Goal: Task Accomplishment & Management: Manage account settings

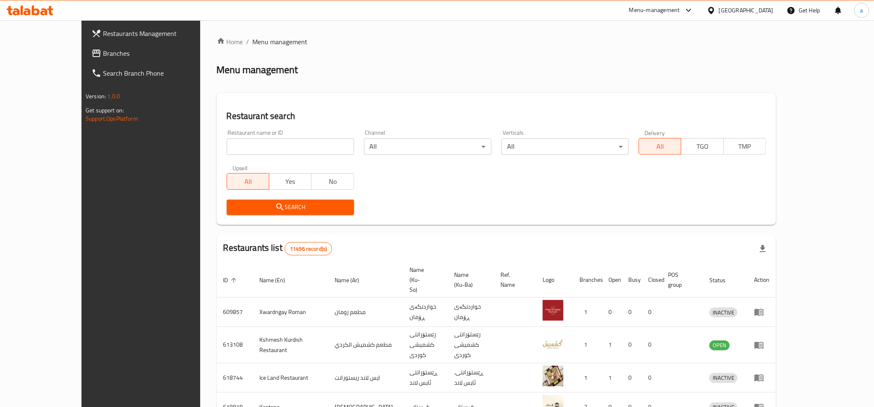
click at [103, 50] on span "Branches" at bounding box center [162, 53] width 118 height 10
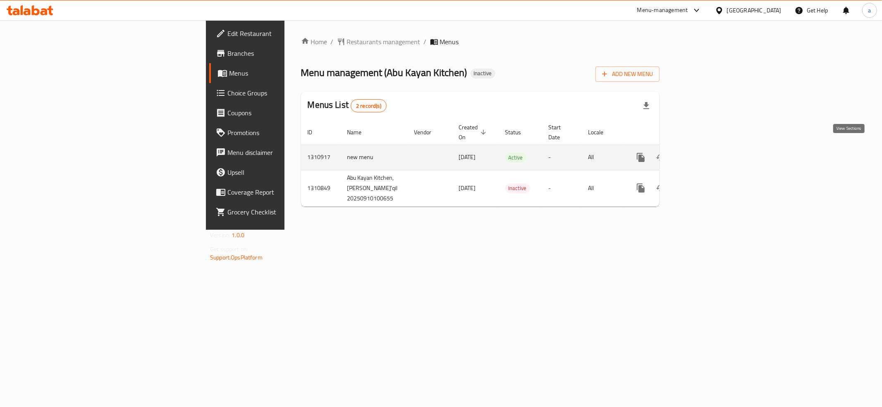
click at [711, 156] on link "enhanced table" at bounding box center [701, 158] width 20 height 20
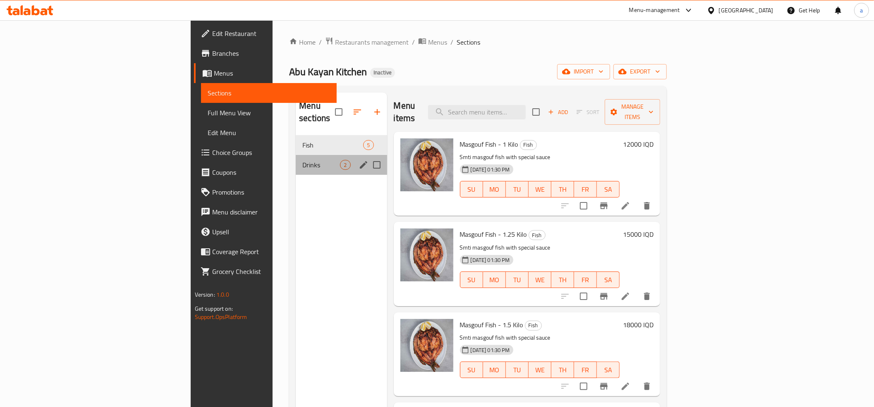
click at [296, 155] on div "Drinks 2" at bounding box center [341, 165] width 91 height 20
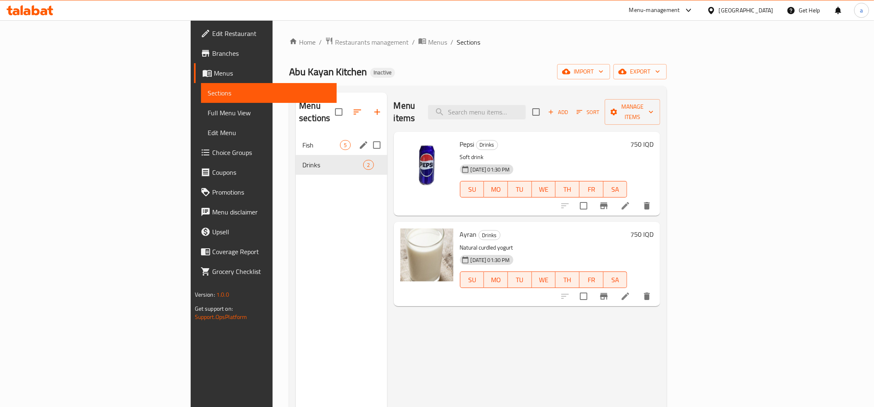
click at [296, 135] on div "Fish 5" at bounding box center [341, 145] width 91 height 20
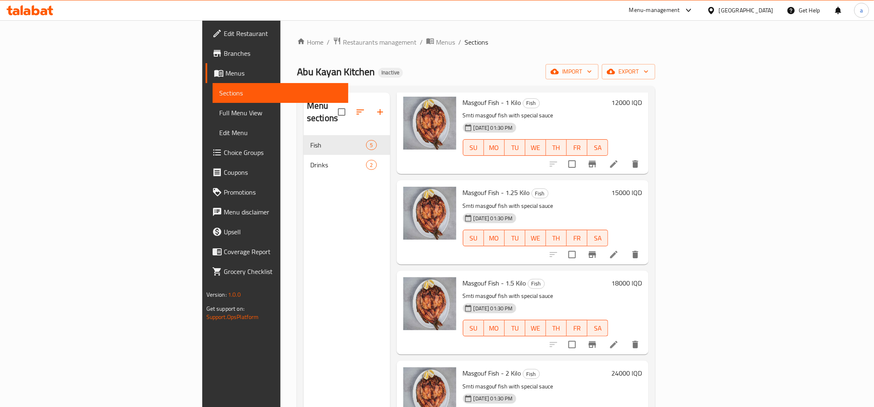
scroll to position [65, 0]
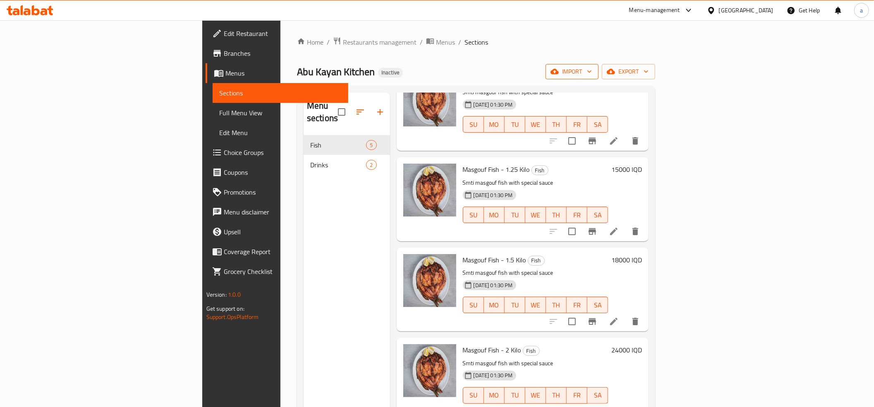
click at [592, 70] on span "import" at bounding box center [572, 72] width 40 height 10
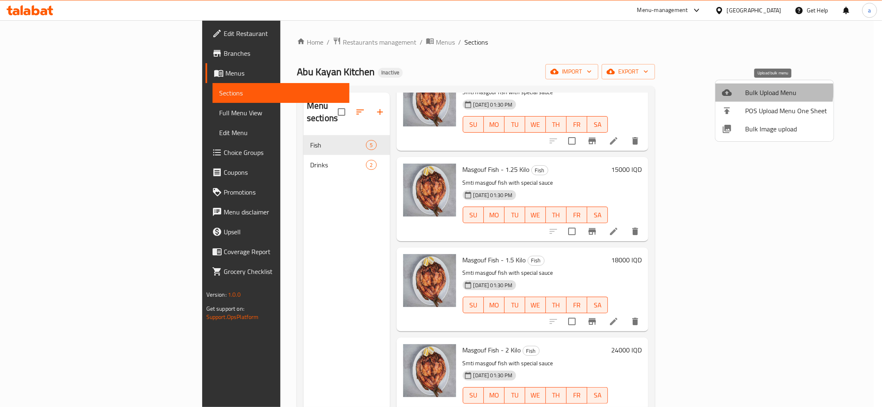
click at [768, 91] on span "Bulk Upload Menu" at bounding box center [786, 93] width 82 height 10
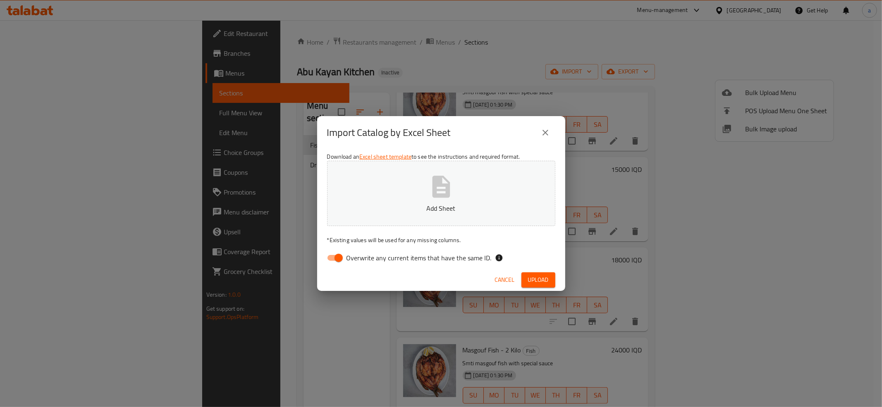
drag, startPoint x: 339, startPoint y: 258, endPoint x: 357, endPoint y: 245, distance: 22.3
click at [338, 258] on input "Overwrite any current items that have the same ID." at bounding box center [338, 258] width 47 height 16
checkbox input "false"
drag, startPoint x: 488, startPoint y: 133, endPoint x: 484, endPoint y: 143, distance: 11.1
click at [488, 133] on div "Import Catalog by Excel Sheet" at bounding box center [441, 133] width 228 height 20
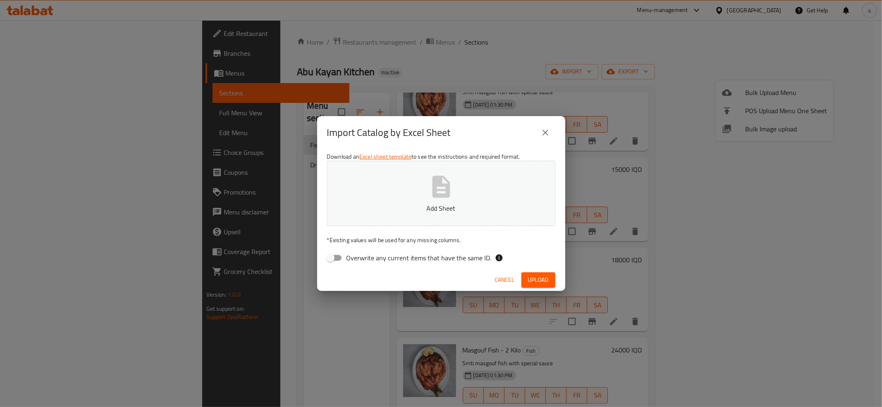
click at [462, 197] on button "Add Sheet" at bounding box center [441, 193] width 228 height 65
click at [541, 284] on span "Upload" at bounding box center [538, 280] width 21 height 10
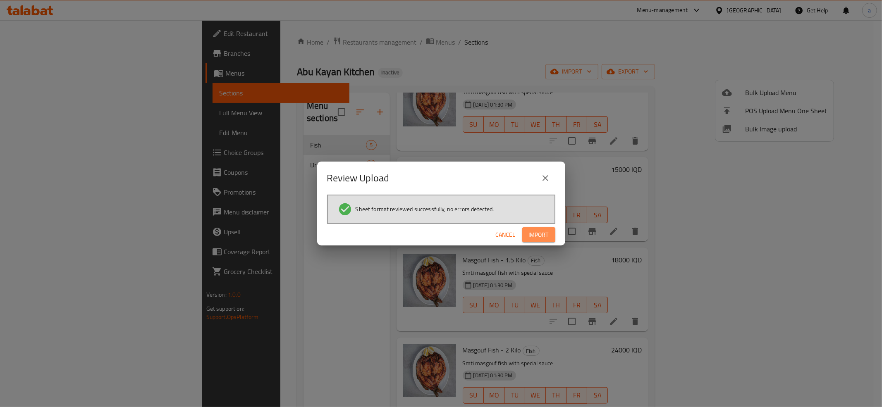
click at [543, 230] on span "Import" at bounding box center [539, 235] width 20 height 10
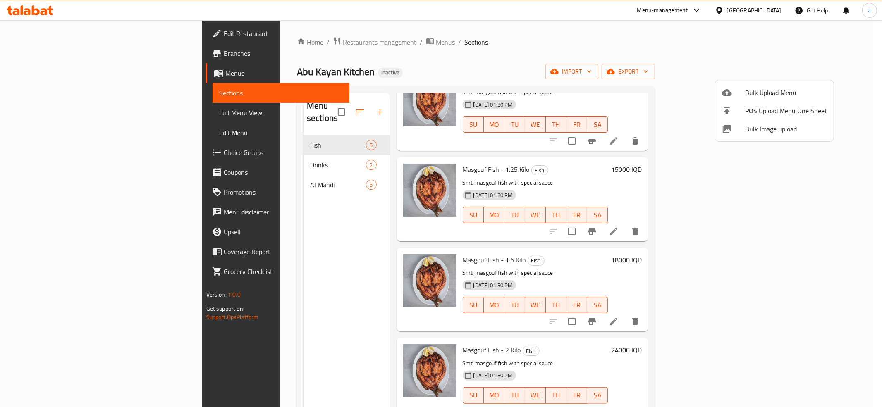
click at [204, 167] on div at bounding box center [441, 203] width 882 height 407
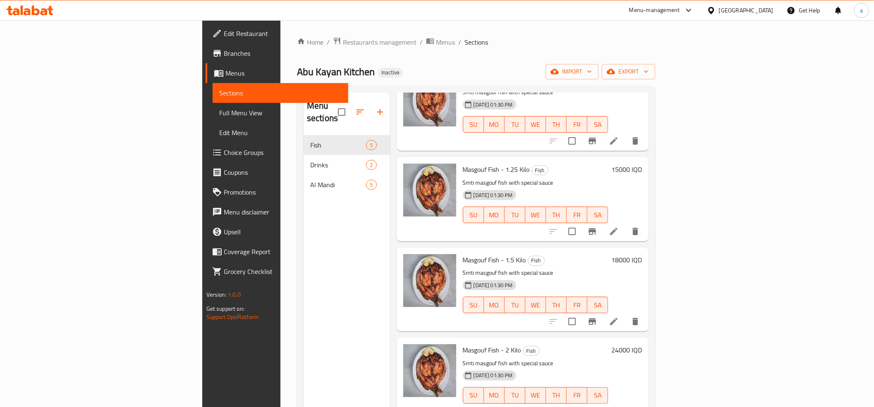
click at [310, 180] on span "Al Mandi" at bounding box center [338, 185] width 56 height 10
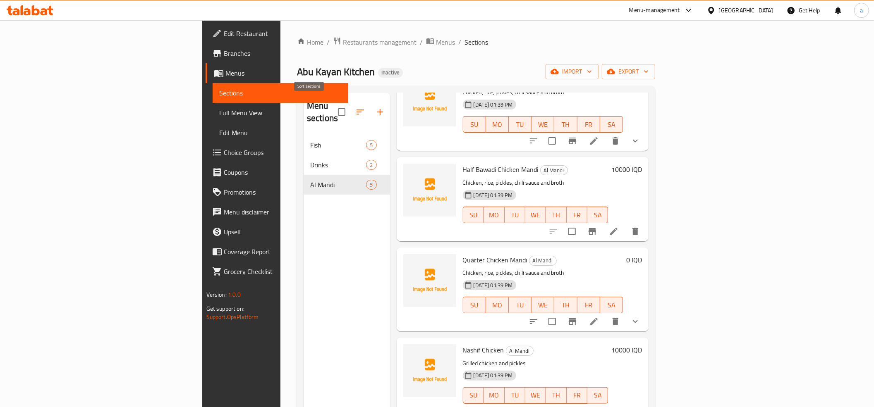
click at [357, 110] on icon "button" at bounding box center [360, 112] width 7 height 5
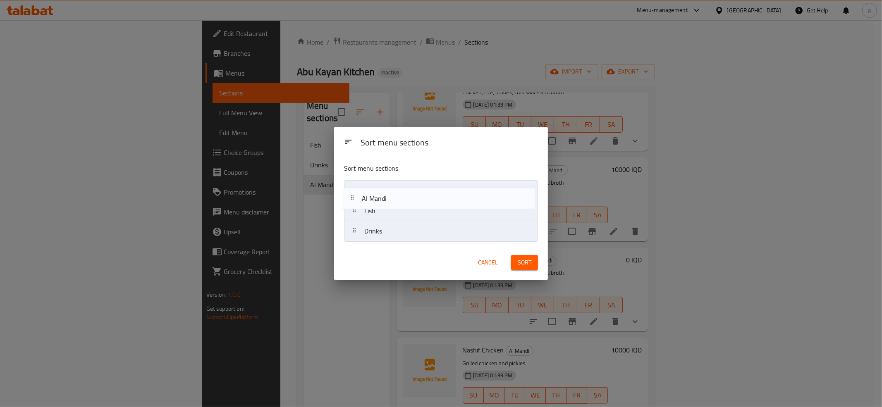
drag, startPoint x: 378, startPoint y: 234, endPoint x: 374, endPoint y: 188, distance: 46.1
click at [374, 188] on nav "Fish Drinks Al Mandi" at bounding box center [441, 211] width 194 height 62
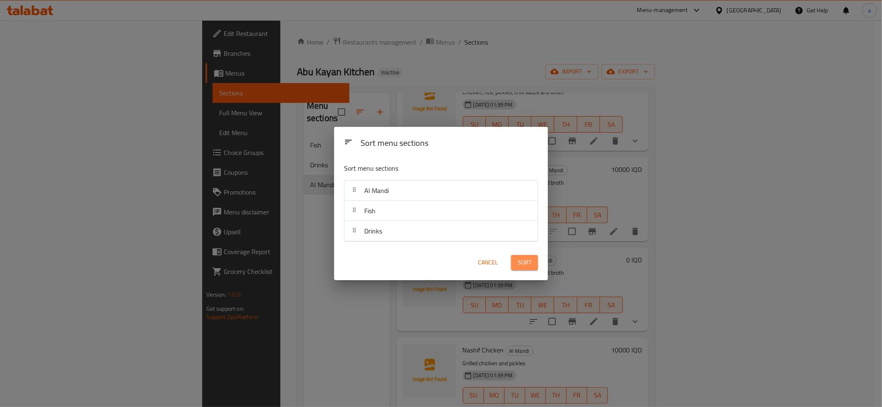
click at [529, 265] on span "Sort" at bounding box center [525, 263] width 14 height 10
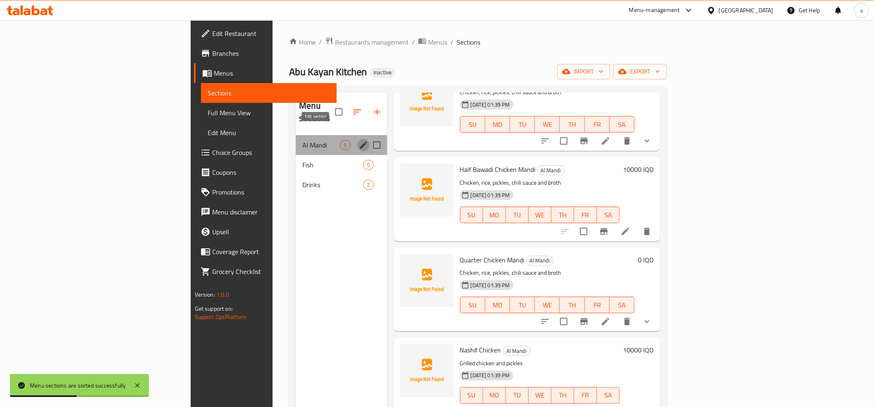
click at [359, 140] on icon "edit" at bounding box center [364, 145] width 10 height 10
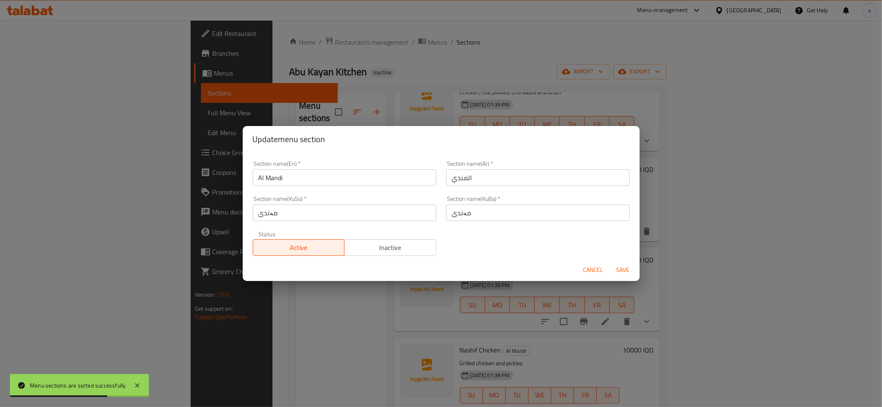
click at [316, 212] on input "مەندی" at bounding box center [345, 213] width 184 height 17
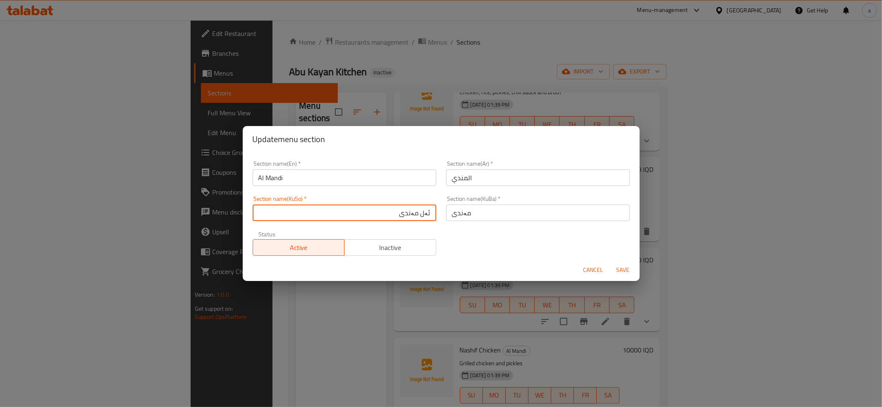
type input "ئەل مەندی"
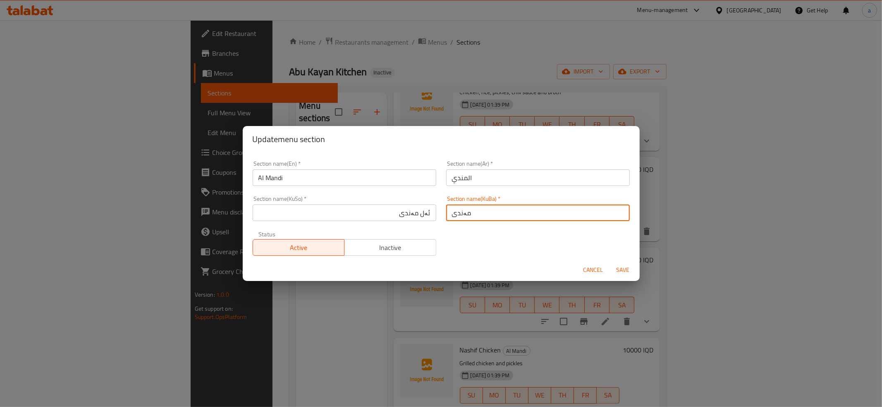
click at [467, 218] on input "مەندی" at bounding box center [538, 213] width 184 height 17
paste input "ئەل"
type input "ئەل مەندی"
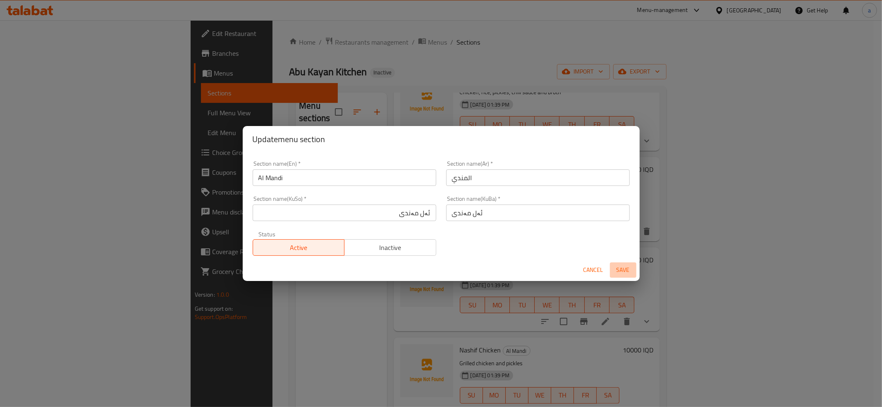
click at [618, 268] on span "Save" at bounding box center [623, 270] width 20 height 10
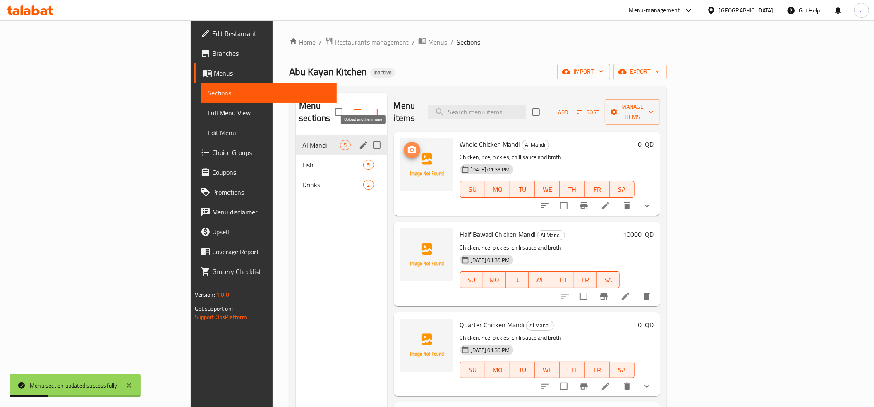
click at [408, 146] on icon "upload picture" at bounding box center [412, 149] width 8 height 7
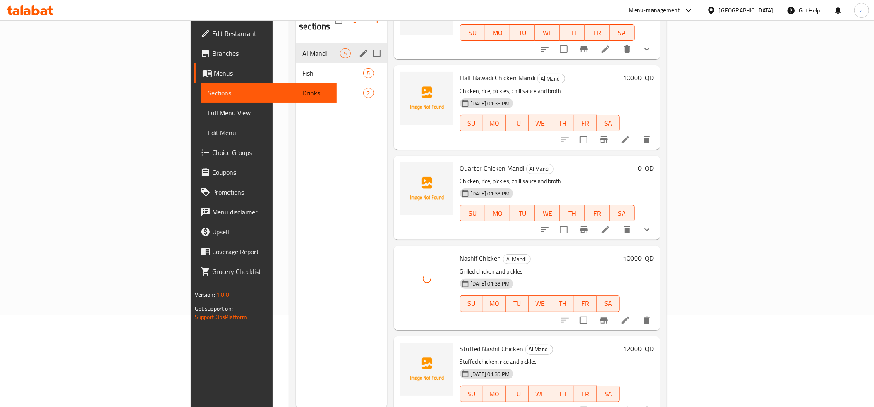
scroll to position [116, 0]
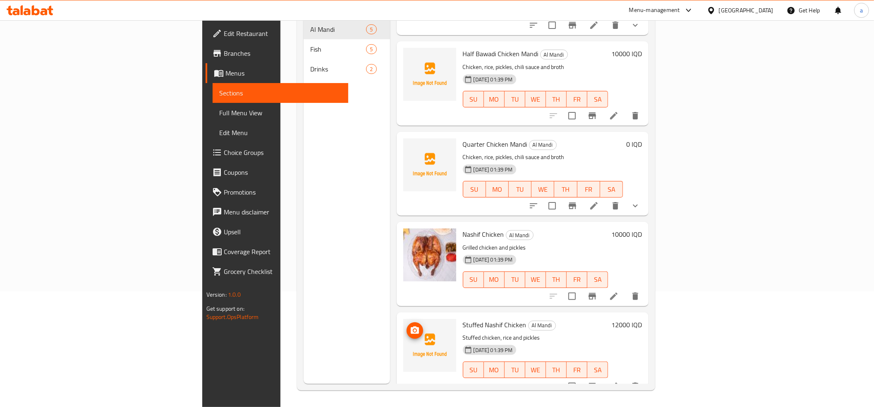
click at [413, 330] on circle "upload picture" at bounding box center [414, 331] width 2 height 2
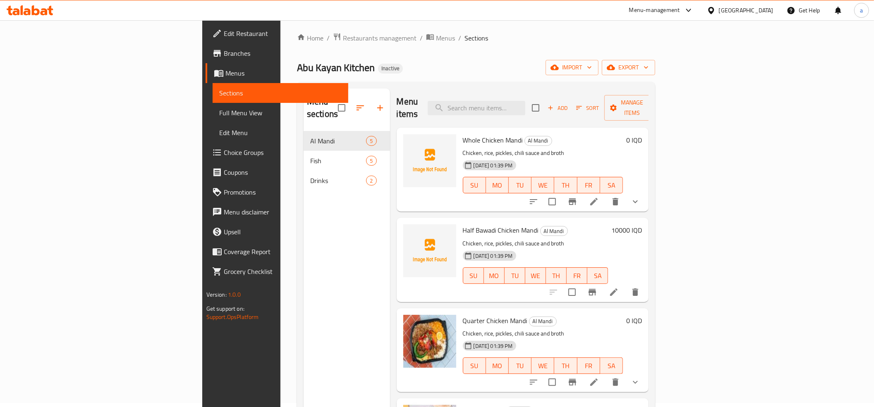
scroll to position [0, 0]
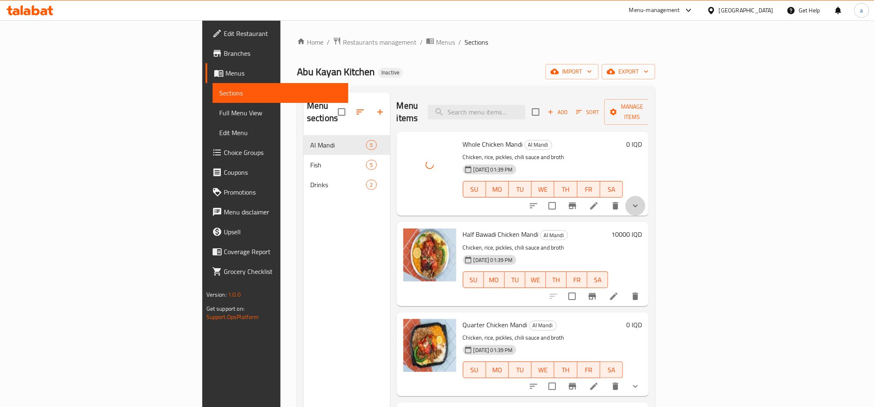
click at [645, 196] on button "show more" at bounding box center [635, 206] width 20 height 20
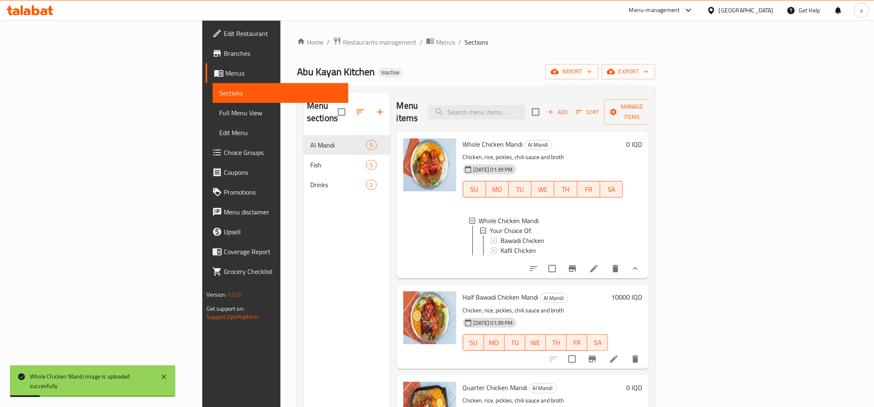
click at [645, 265] on button "show more" at bounding box center [635, 269] width 20 height 20
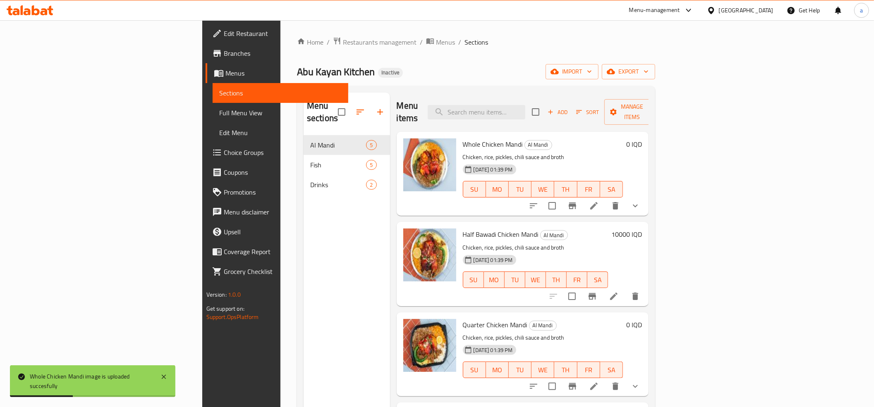
click at [213, 106] on link "Full Menu View" at bounding box center [281, 113] width 136 height 20
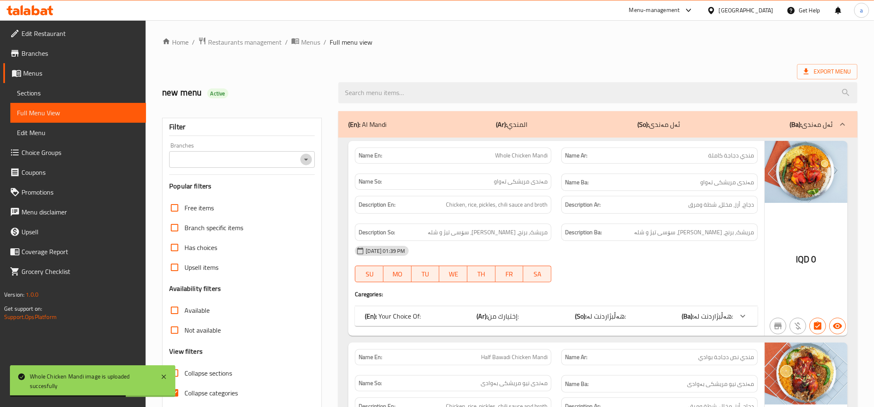
click at [306, 165] on button "Open" at bounding box center [306, 160] width 12 height 12
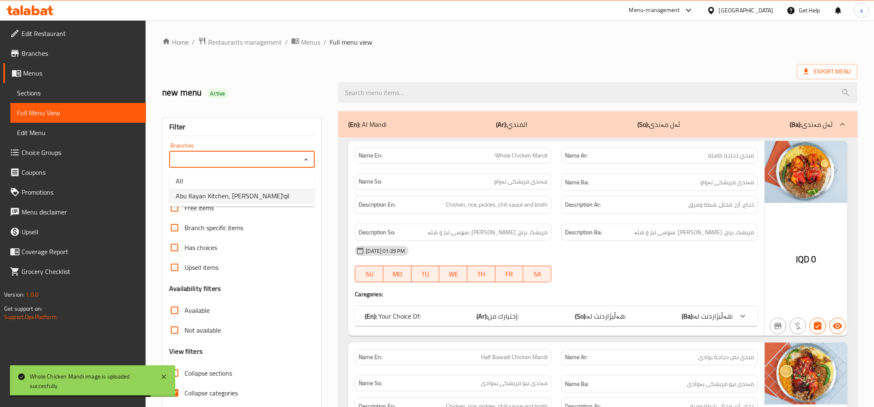
click at [225, 192] on span "Abu Kayan Kitchen, [PERSON_NAME]'qil" at bounding box center [233, 196] width 114 height 10
type input "Abu Kayan Kitchen, [PERSON_NAME]'qil"
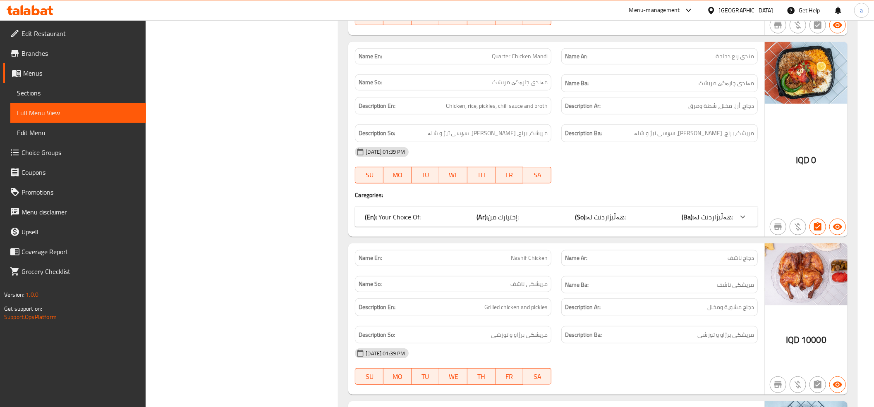
scroll to position [92, 0]
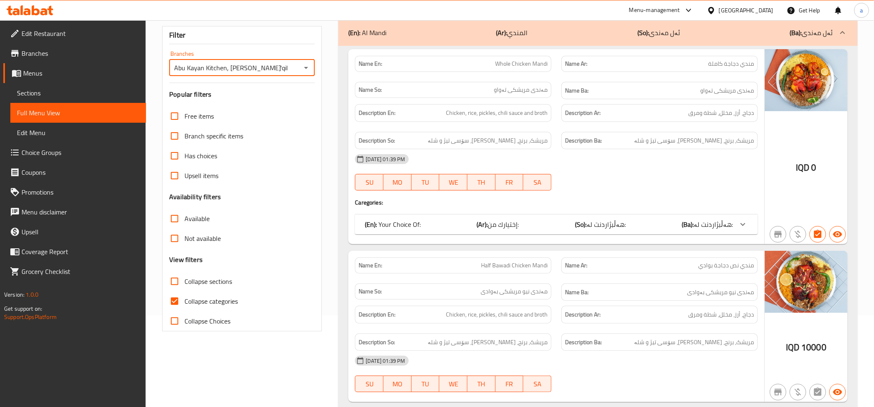
click at [179, 299] on input "Collapse categories" at bounding box center [175, 302] width 20 height 20
checkbox input "false"
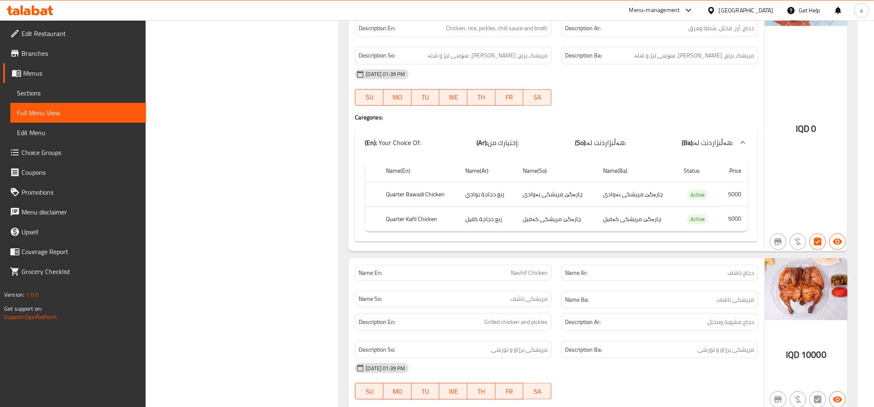
scroll to position [0, 0]
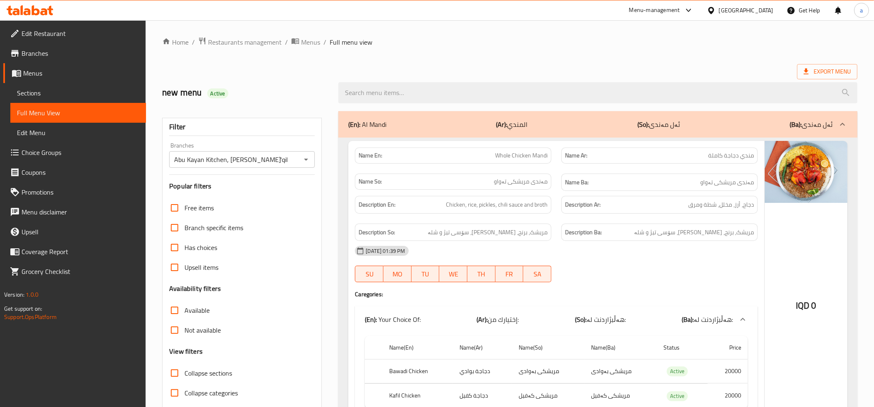
drag, startPoint x: 718, startPoint y: 294, endPoint x: 715, endPoint y: 122, distance: 172.1
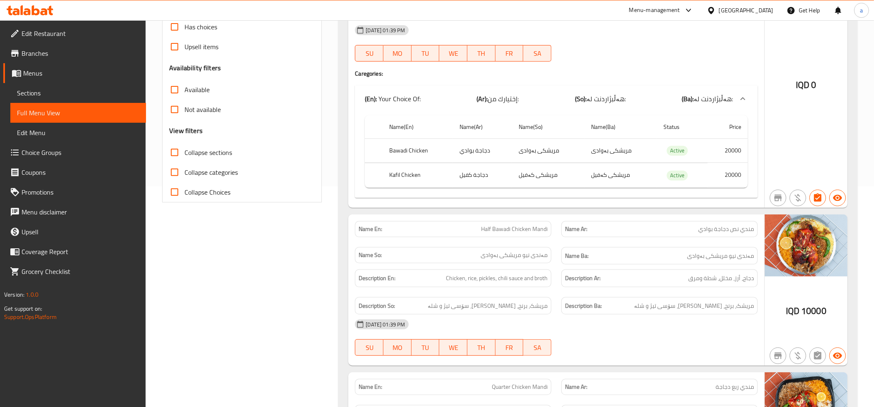
scroll to position [275, 0]
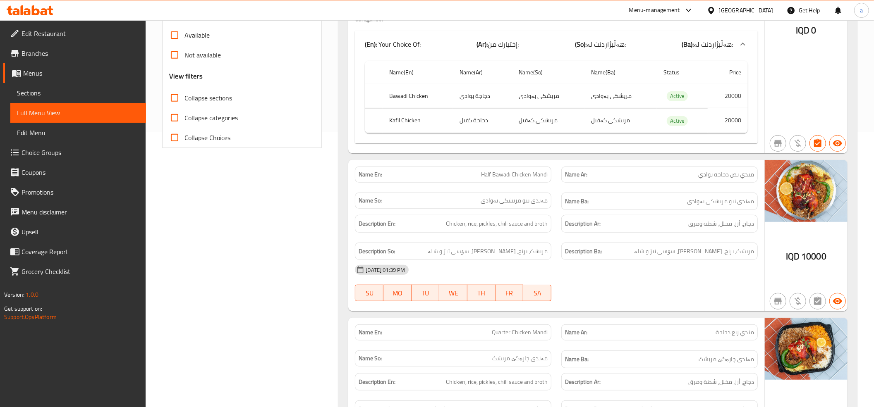
click at [177, 96] on input "Collapse sections" at bounding box center [175, 98] width 20 height 20
checkbox input "true"
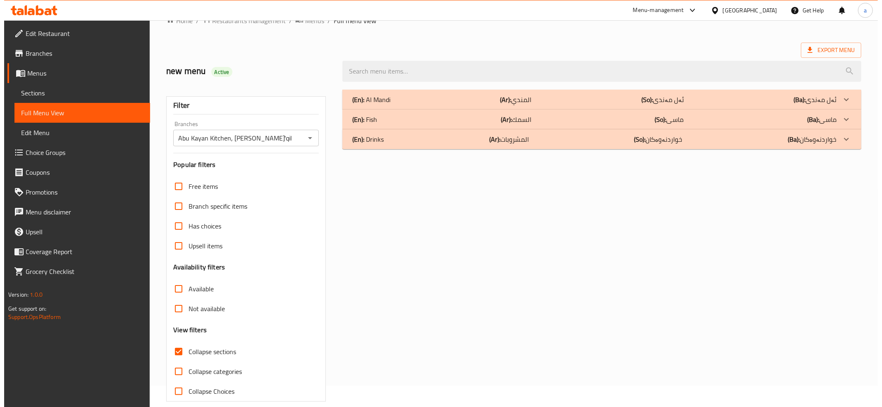
scroll to position [0, 0]
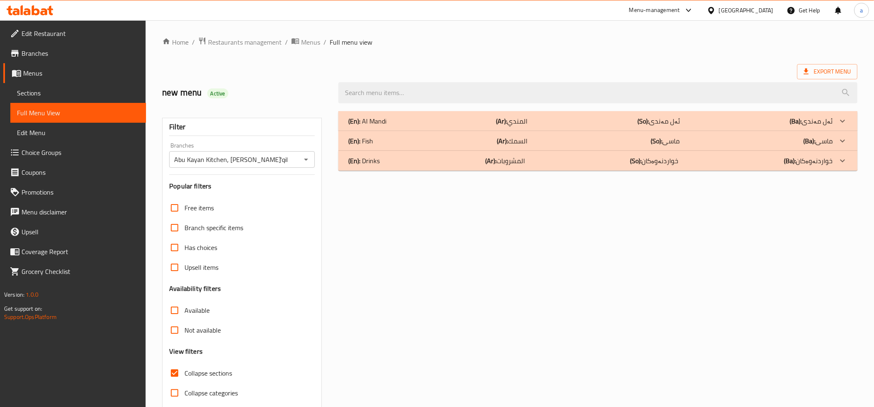
click at [488, 120] on div "(En): [PERSON_NAME] (Ar): المندي (So): ئەل مەندی (Ba): ئەل مەندی" at bounding box center [590, 121] width 484 height 10
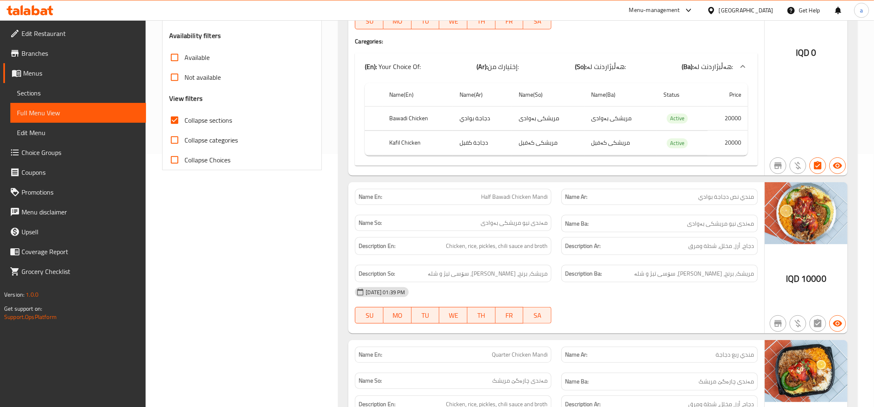
scroll to position [275, 0]
